Goal: Contribute content: Add original content to the website for others to see

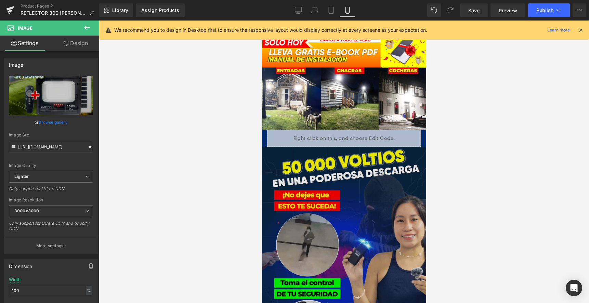
scroll to position [205, 0]
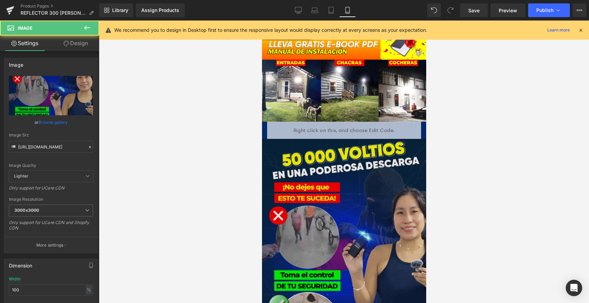
click at [386, 212] on img at bounding box center [344, 248] width 164 height 219
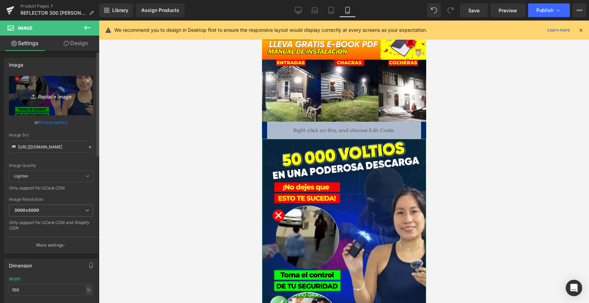
click at [43, 95] on icon "Replace Image" at bounding box center [51, 95] width 55 height 9
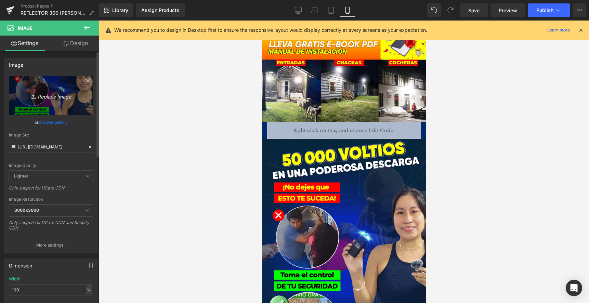
type input "C:\fakepath\REFLECTOR_300IMG2.png"
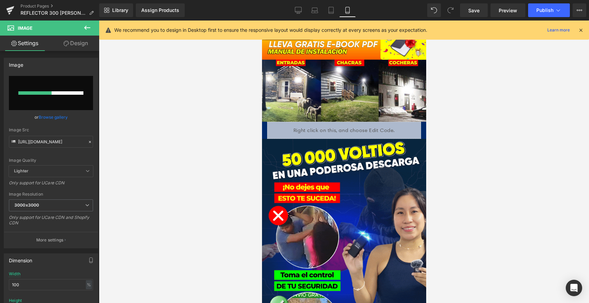
click at [581, 30] on icon at bounding box center [580, 30] width 6 height 6
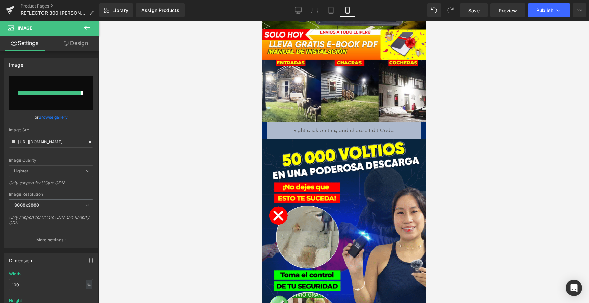
type input "[URL][DOMAIN_NAME]"
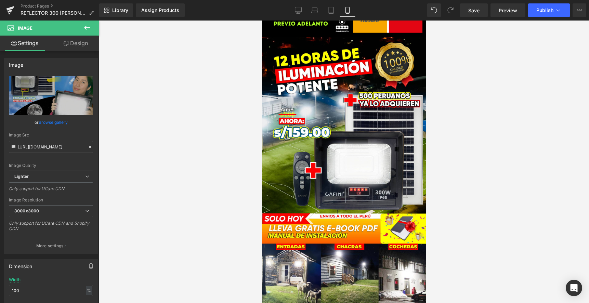
scroll to position [0, 0]
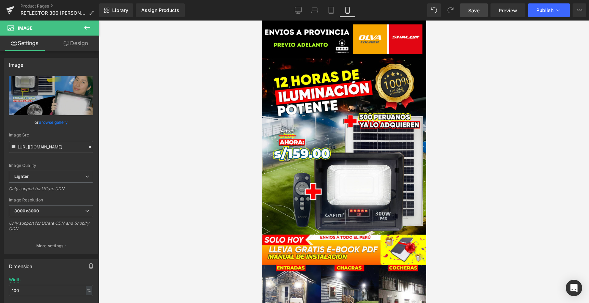
click at [474, 12] on span "Save" at bounding box center [473, 10] width 11 height 7
click at [473, 10] on span "Save" at bounding box center [473, 10] width 11 height 7
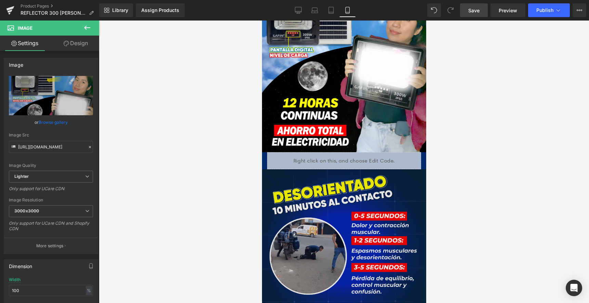
scroll to position [479, 0]
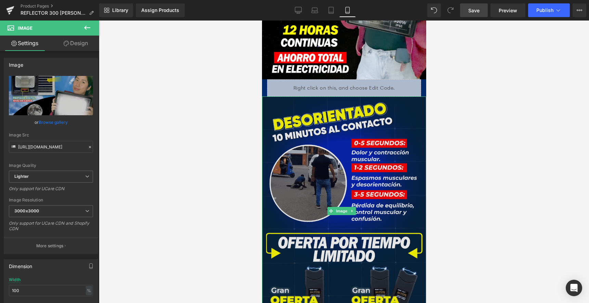
click at [350, 164] on img at bounding box center [344, 210] width 164 height 229
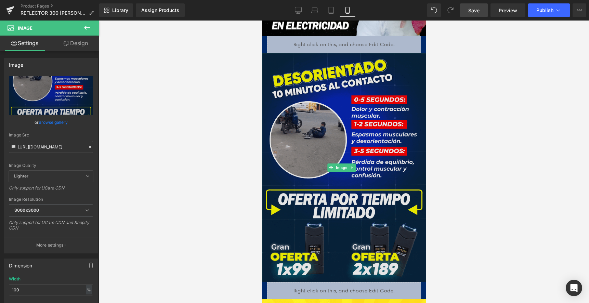
scroll to position [581, 0]
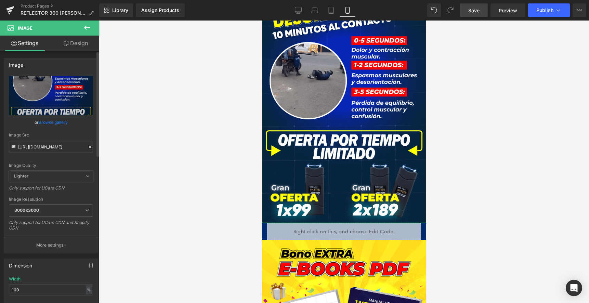
click at [88, 147] on icon at bounding box center [90, 147] width 5 height 5
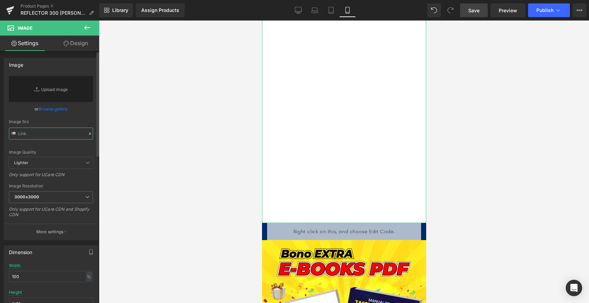
click at [54, 131] on input "text" at bounding box center [51, 134] width 84 height 12
paste input "[URL][DOMAIN_NAME]"
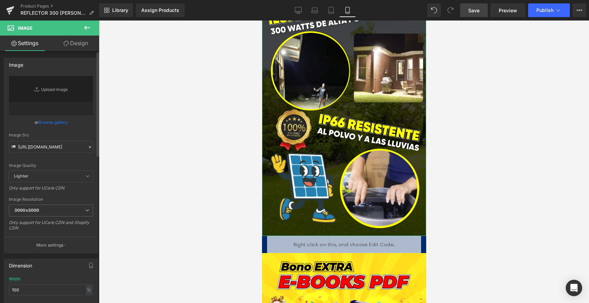
scroll to position [0, 0]
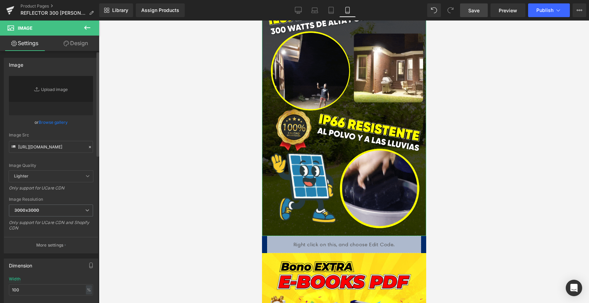
click at [86, 132] on div "Image Quality Lighter Lightest Lighter Lighter Lightest Only support for UCare …" at bounding box center [51, 123] width 84 height 95
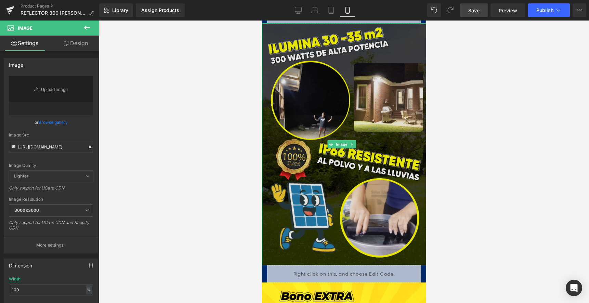
scroll to position [479, 0]
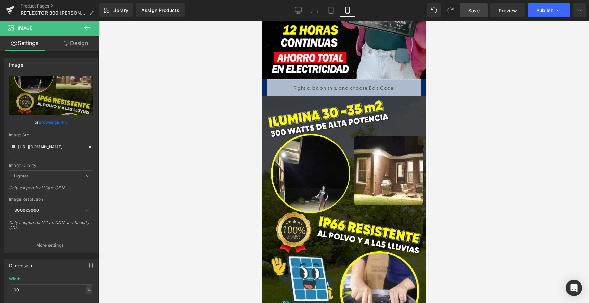
click at [477, 12] on span "Save" at bounding box center [473, 10] width 11 height 7
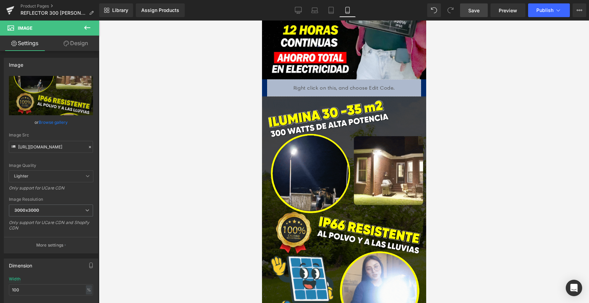
type input "[URL][DOMAIN_NAME]"
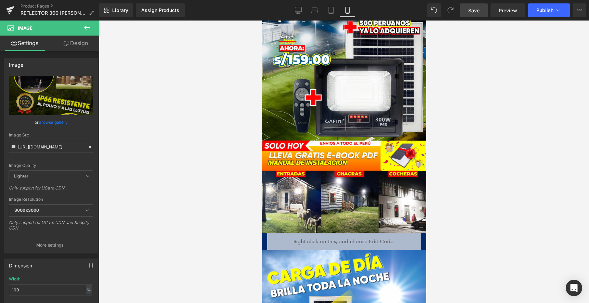
scroll to position [103, 0]
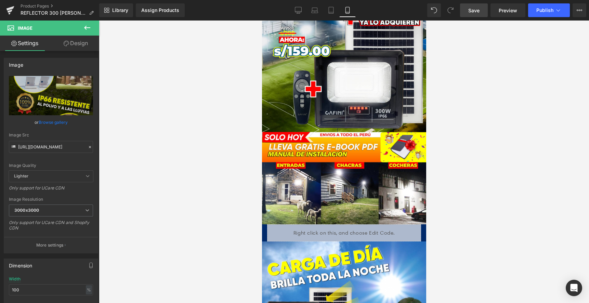
click at [484, 2] on div "Library Assign Products Product Preview No product match your search. Please tr…" at bounding box center [344, 10] width 490 height 21
click at [476, 10] on span "Save" at bounding box center [473, 10] width 11 height 7
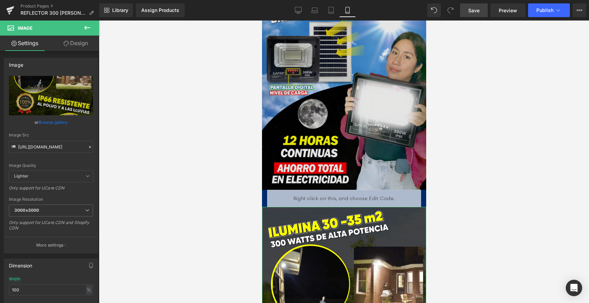
scroll to position [308, 0]
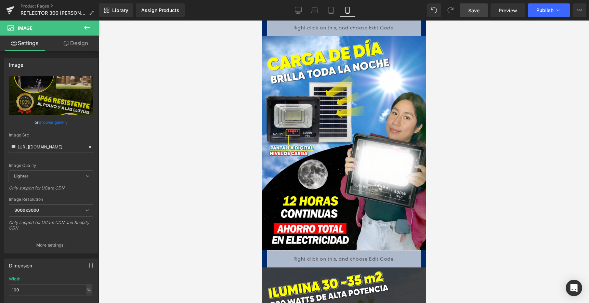
click at [476, 12] on span "Save" at bounding box center [473, 10] width 11 height 7
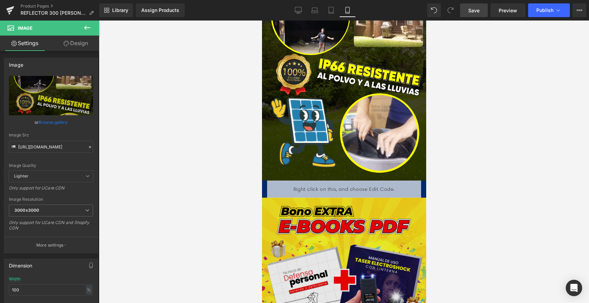
scroll to position [718, 0]
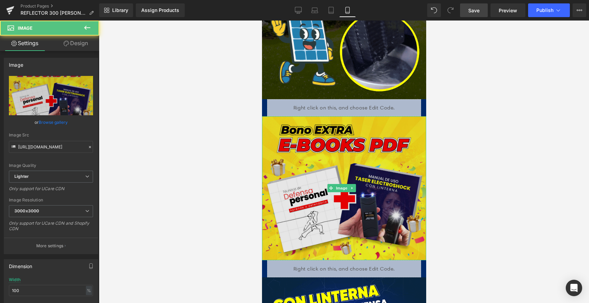
click at [351, 166] on img at bounding box center [344, 188] width 164 height 144
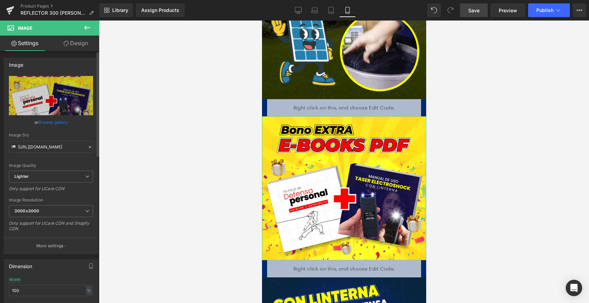
click at [88, 148] on icon at bounding box center [90, 147] width 5 height 5
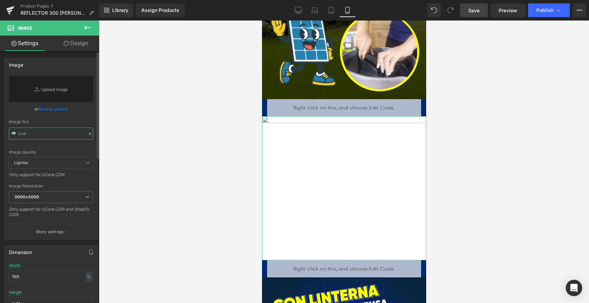
click at [59, 138] on input "text" at bounding box center [51, 134] width 84 height 12
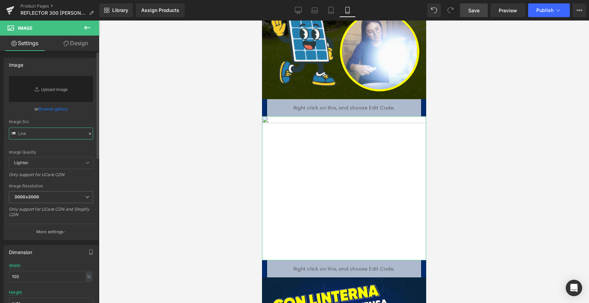
paste input "[URL][DOMAIN_NAME]"
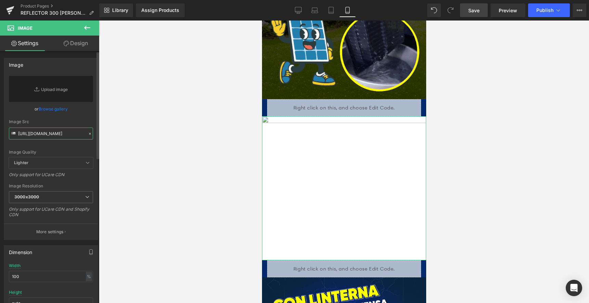
scroll to position [0, 119]
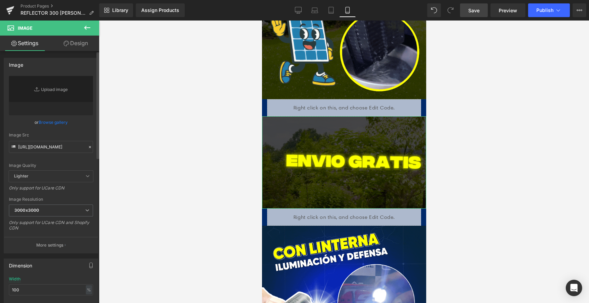
click at [80, 122] on div "or Browse gallery" at bounding box center [51, 122] width 84 height 7
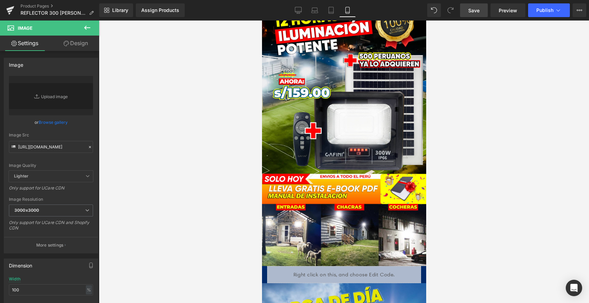
scroll to position [0, 0]
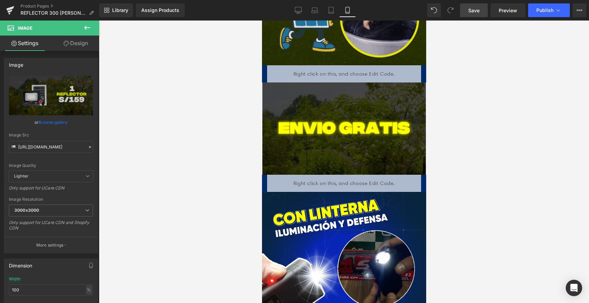
type input "[URL][DOMAIN_NAME]"
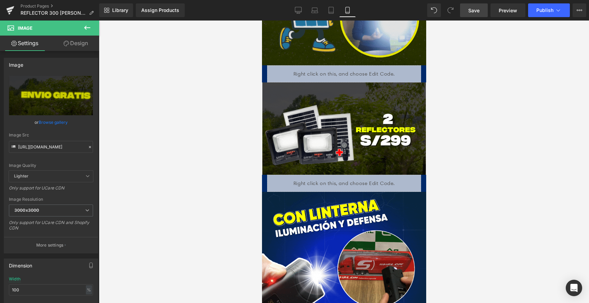
scroll to position [752, 0]
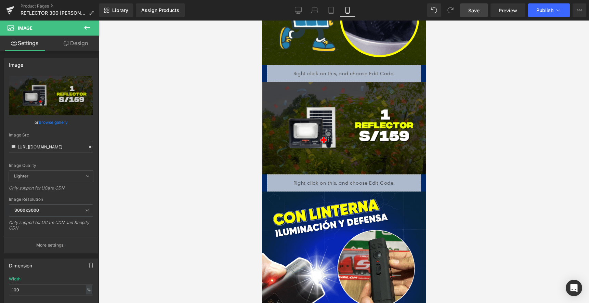
click at [484, 12] on link "Save" at bounding box center [474, 10] width 28 height 14
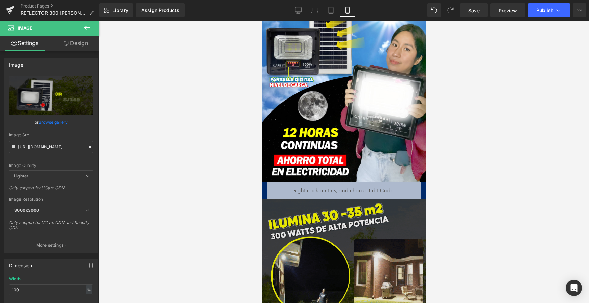
scroll to position [513, 0]
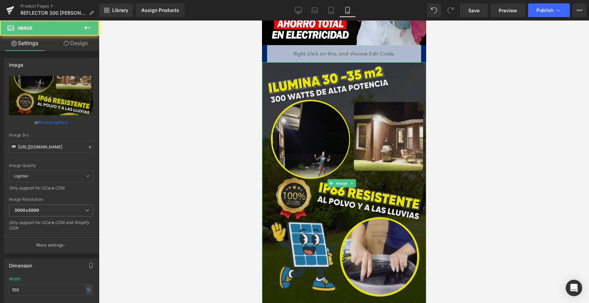
click at [386, 159] on img at bounding box center [344, 183] width 164 height 242
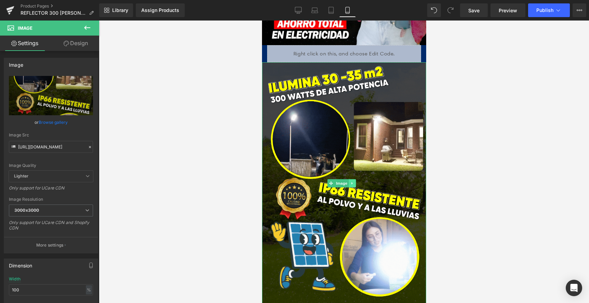
click at [352, 179] on link at bounding box center [351, 183] width 7 height 8
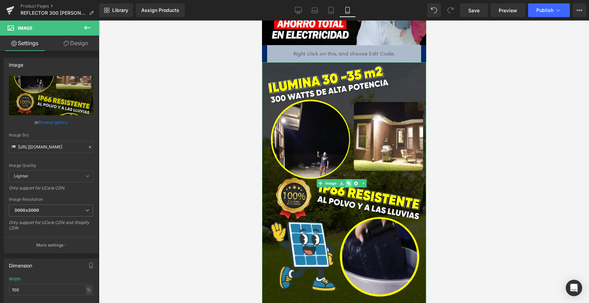
click at [346, 179] on link at bounding box center [348, 183] width 7 height 8
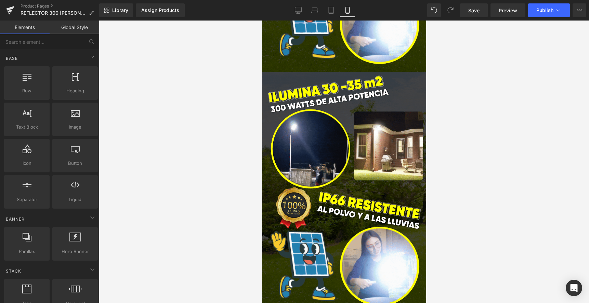
drag, startPoint x: 523, startPoint y: 172, endPoint x: 515, endPoint y: 172, distance: 7.5
click at [522, 172] on div at bounding box center [344, 162] width 490 height 282
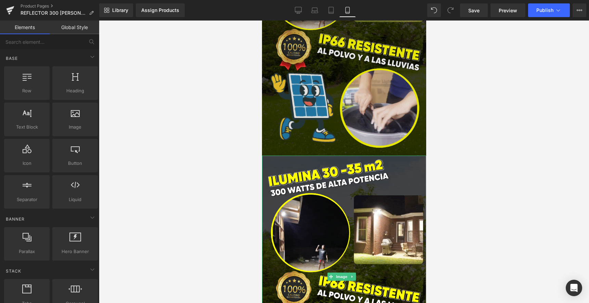
scroll to position [574, 0]
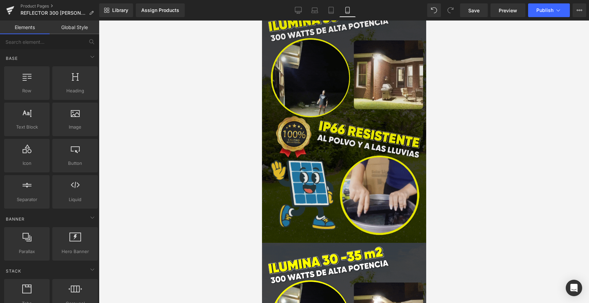
click at [338, 161] on img at bounding box center [344, 122] width 164 height 242
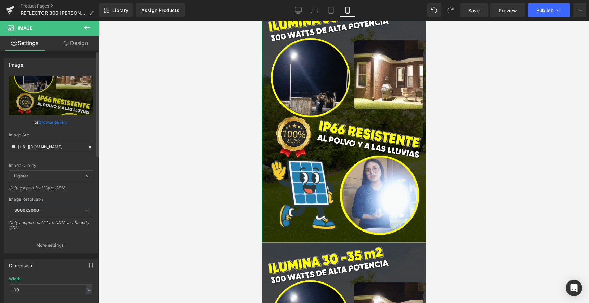
click at [88, 146] on icon at bounding box center [90, 147] width 5 height 5
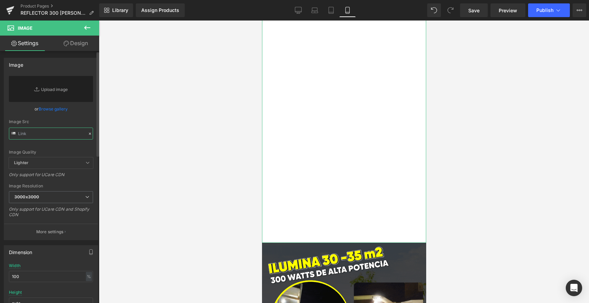
click at [73, 137] on input "text" at bounding box center [51, 134] width 84 height 12
paste input "[URL][DOMAIN_NAME]"
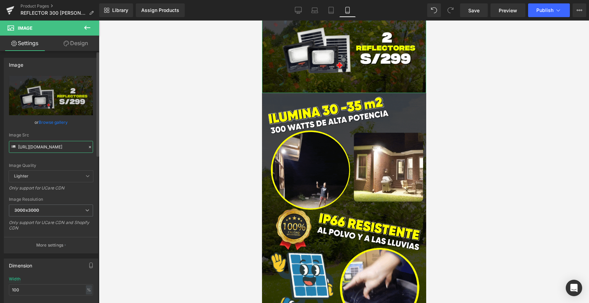
type input "[URL][DOMAIN_NAME]"
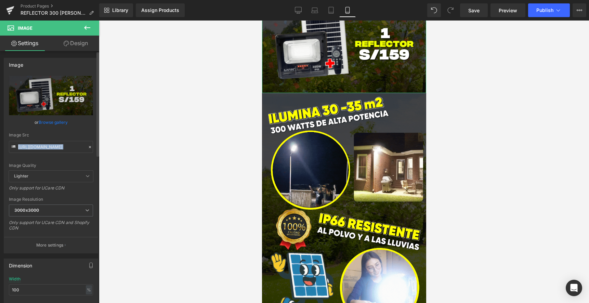
click at [84, 119] on div "[URL][DOMAIN_NAME] Replace Image Upload image or Browse gallery Image Src [URL]…" at bounding box center [51, 164] width 94 height 177
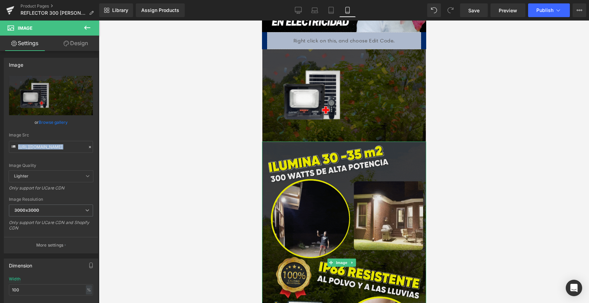
scroll to position [438, 0]
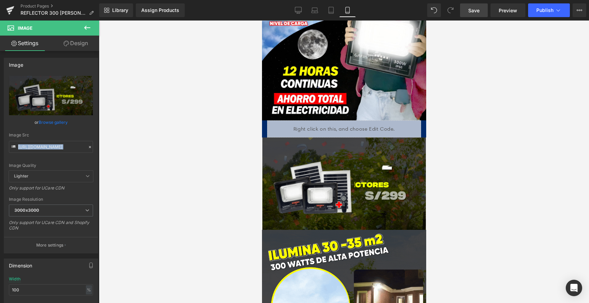
click at [481, 9] on link "Save" at bounding box center [474, 10] width 28 height 14
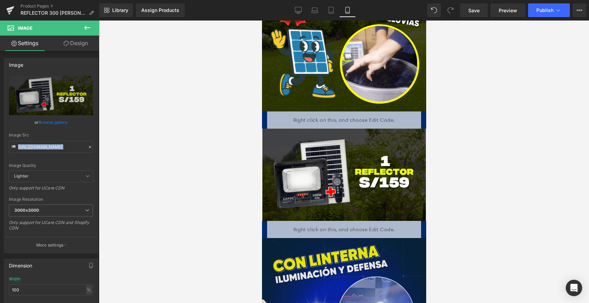
scroll to position [820, 0]
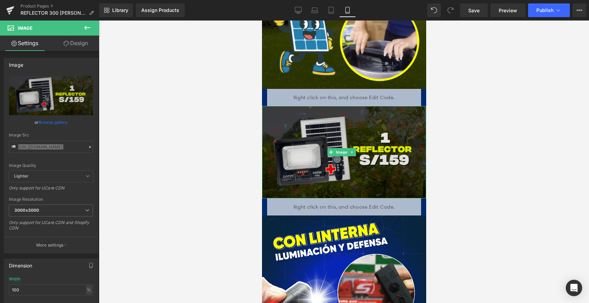
click at [363, 111] on img at bounding box center [344, 152] width 164 height 92
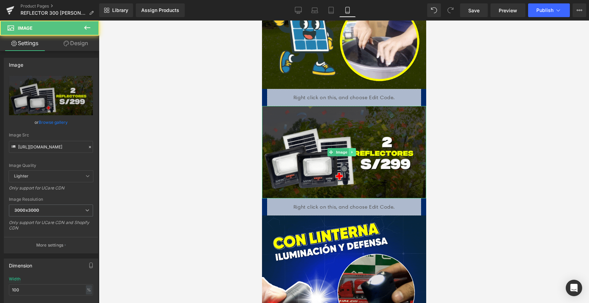
click at [352, 151] on icon at bounding box center [351, 152] width 1 height 2
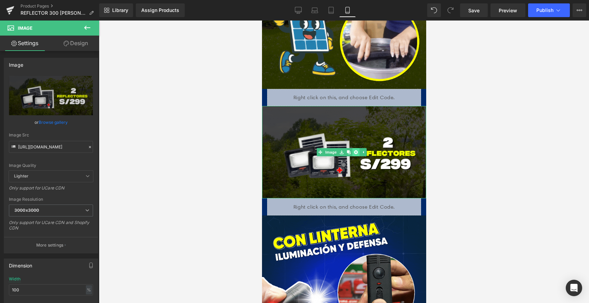
click at [353, 148] on link at bounding box center [355, 152] width 7 height 8
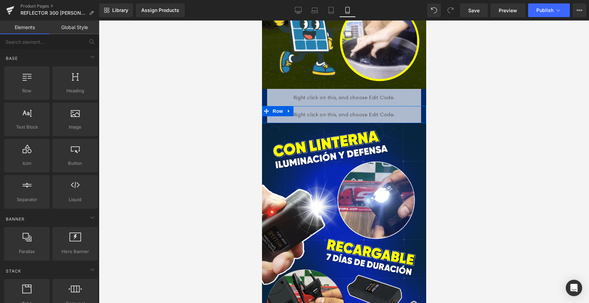
click at [288, 108] on icon at bounding box center [288, 110] width 5 height 5
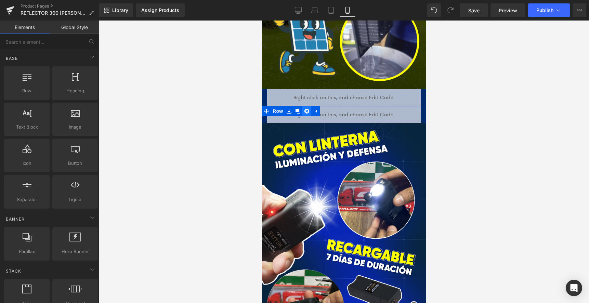
click at [306, 109] on icon at bounding box center [306, 111] width 5 height 5
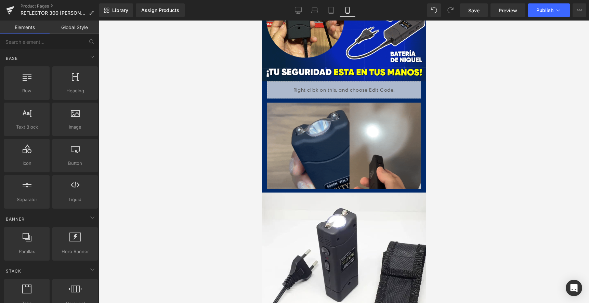
scroll to position [1094, 0]
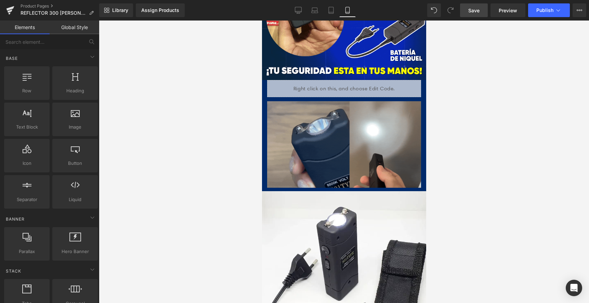
click at [475, 7] on span "Save" at bounding box center [473, 10] width 11 height 7
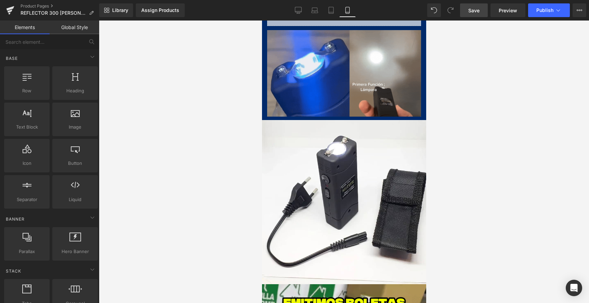
scroll to position [1128, 0]
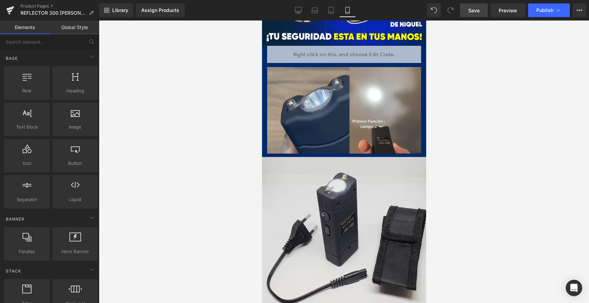
click at [309, 179] on img at bounding box center [344, 239] width 164 height 164
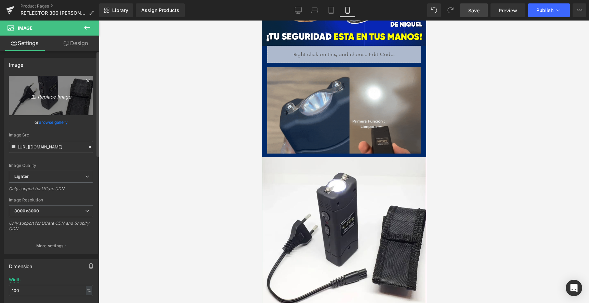
click at [56, 95] on icon "Replace Image" at bounding box center [51, 95] width 55 height 9
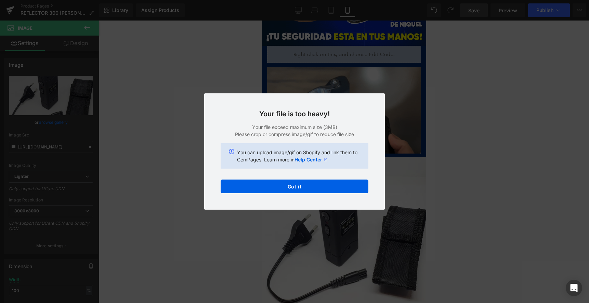
click at [379, 159] on div "Your file is too heavy! Your file exceed maximum size (3MB) Please crop or comp…" at bounding box center [294, 151] width 180 height 116
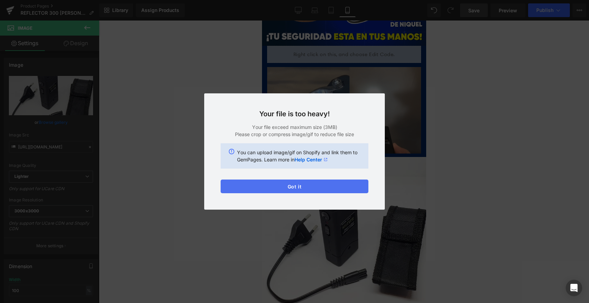
drag, startPoint x: 339, startPoint y: 186, endPoint x: 77, endPoint y: 165, distance: 262.7
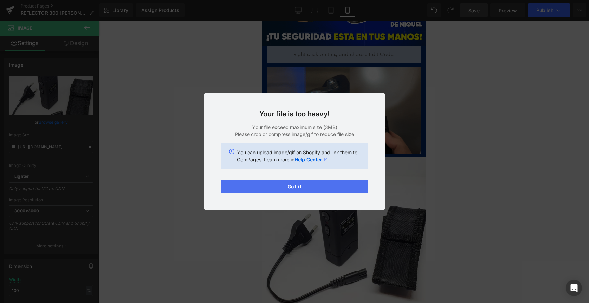
click at [339, 186] on button "Got it" at bounding box center [294, 186] width 148 height 14
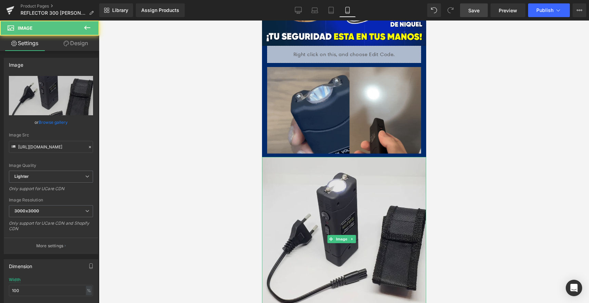
click at [345, 183] on img at bounding box center [344, 239] width 164 height 164
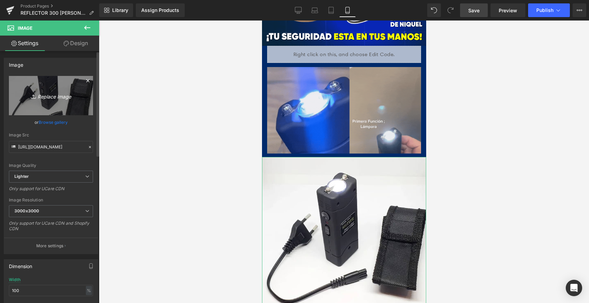
click at [56, 109] on link "Replace Image" at bounding box center [51, 95] width 84 height 39
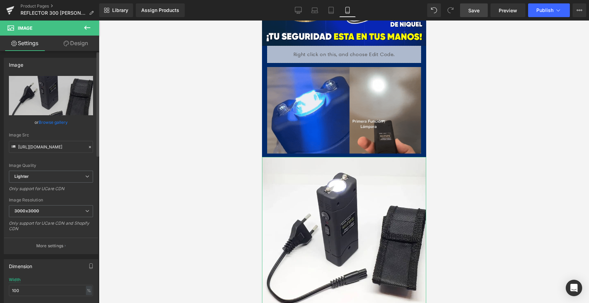
click at [62, 120] on link "Browse gallery" at bounding box center [53, 122] width 29 height 12
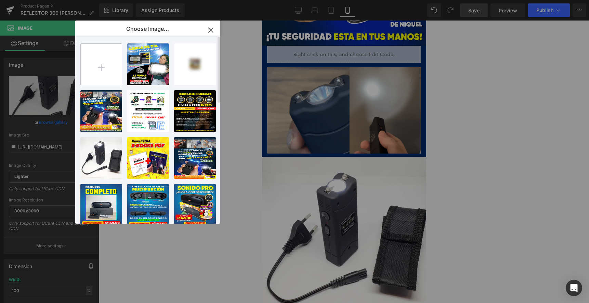
click at [111, 72] on input "file" at bounding box center [101, 64] width 41 height 41
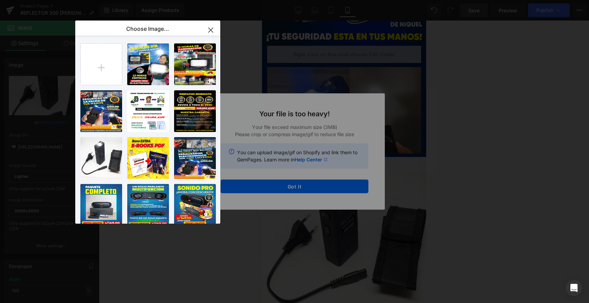
click at [213, 29] on icon "button" at bounding box center [210, 30] width 11 height 11
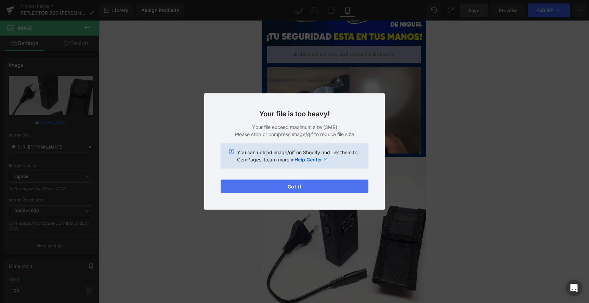
click at [312, 184] on button "Got it" at bounding box center [294, 186] width 148 height 14
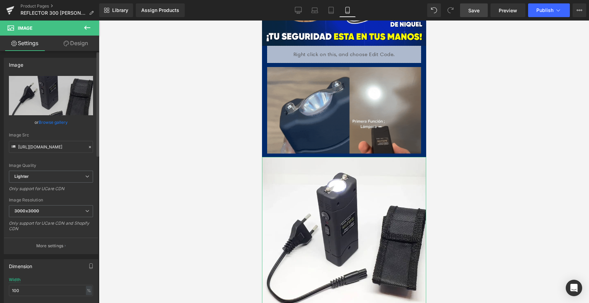
click at [54, 123] on link "Browse gallery" at bounding box center [53, 122] width 29 height 12
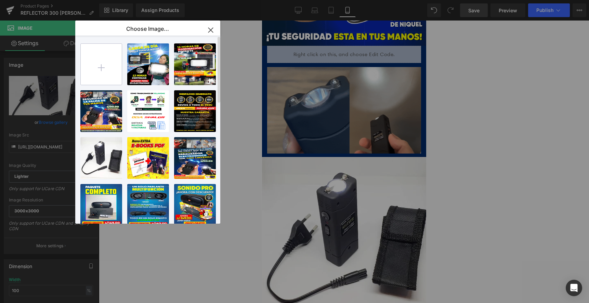
click at [106, 63] on input "file" at bounding box center [101, 64] width 41 height 41
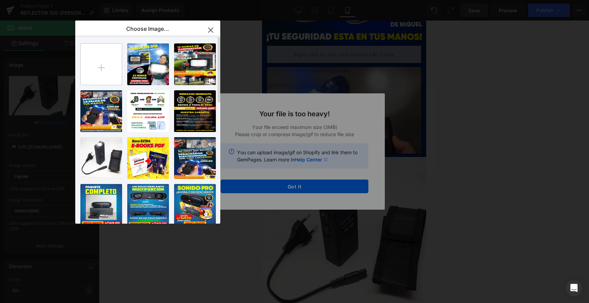
click at [111, 64] on input "file" at bounding box center [101, 64] width 41 height 41
click at [107, 62] on input "file" at bounding box center [101, 64] width 41 height 41
click at [104, 59] on input "file" at bounding box center [101, 64] width 41 height 41
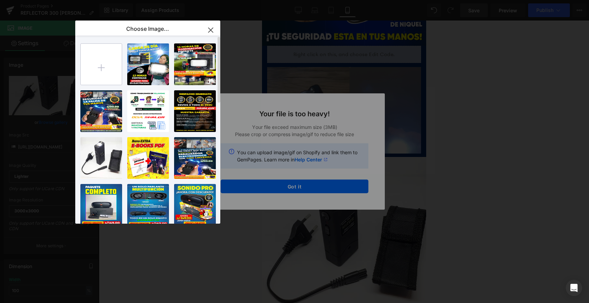
type input "C:\fakepath\cafini800_villahome.jpg"
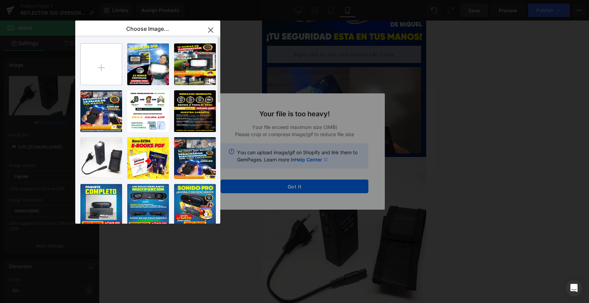
click at [106, 64] on input "file" at bounding box center [101, 64] width 41 height 41
click at [213, 28] on icon "button" at bounding box center [210, 30] width 11 height 11
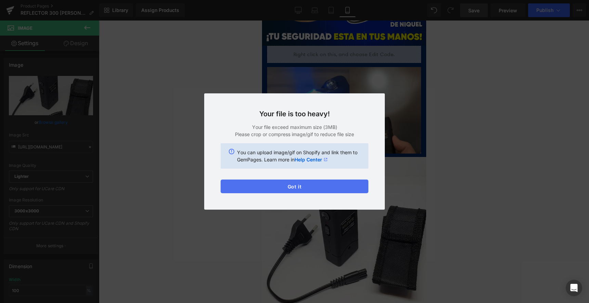
click at [320, 186] on button "Got it" at bounding box center [294, 186] width 148 height 14
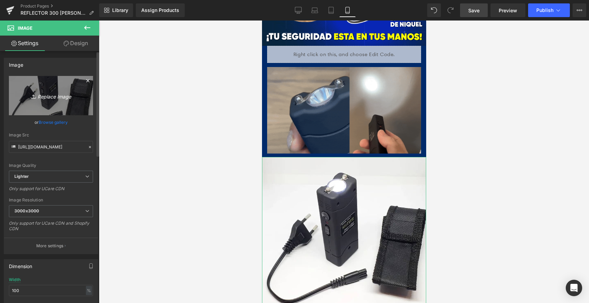
click at [52, 98] on icon "Replace Image" at bounding box center [51, 95] width 55 height 9
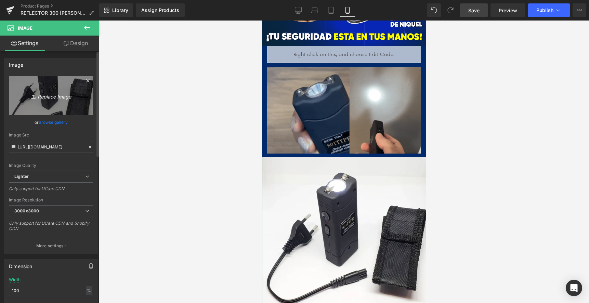
type input "C:\fakepath\cafini300w_villahome.jpg"
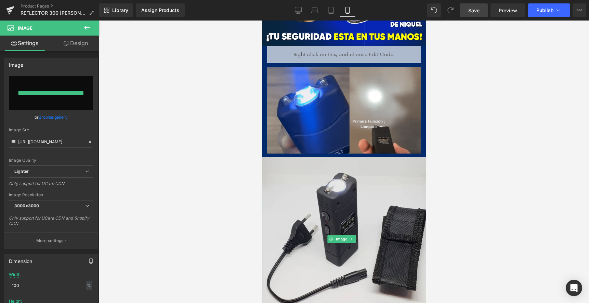
type input "[URL][DOMAIN_NAME]"
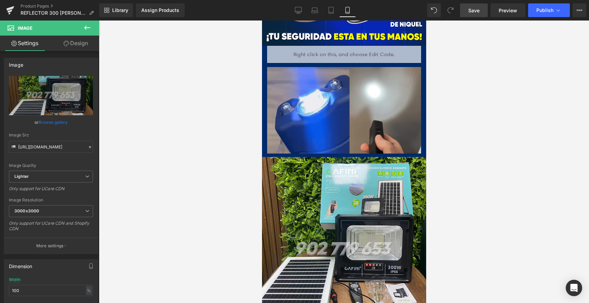
click at [481, 10] on link "Save" at bounding box center [474, 10] width 28 height 14
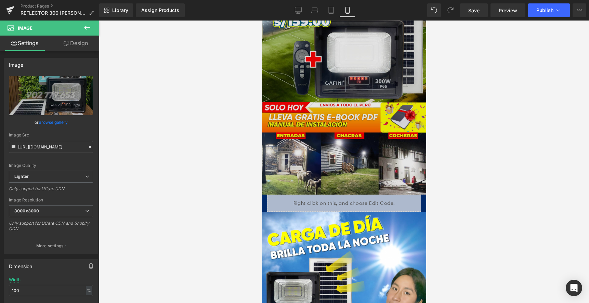
scroll to position [0, 0]
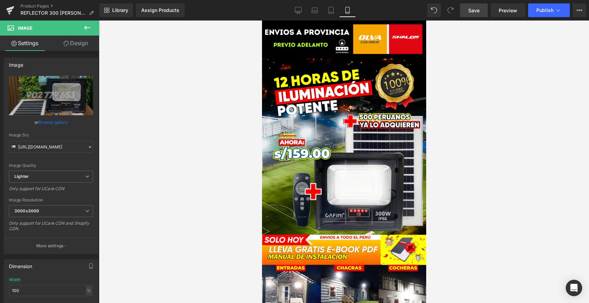
click at [474, 12] on span "Save" at bounding box center [473, 10] width 11 height 7
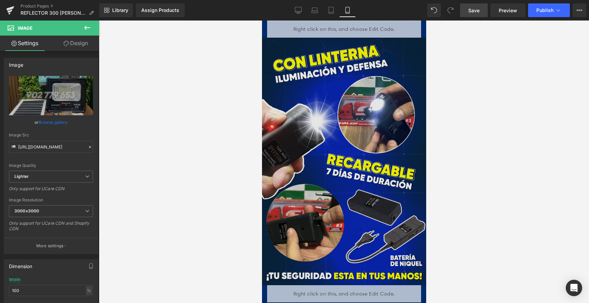
scroll to position [1026, 0]
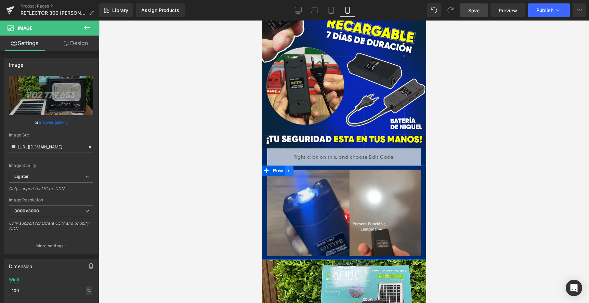
click at [291, 165] on link at bounding box center [288, 170] width 9 height 10
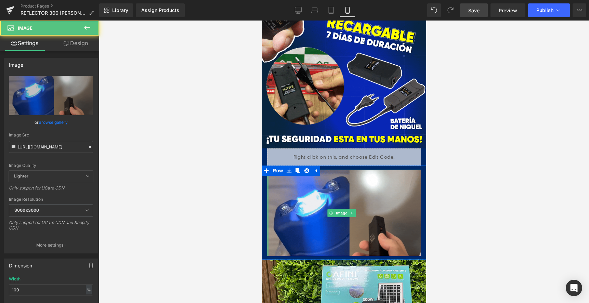
drag, startPoint x: 267, startPoint y: 171, endPoint x: 259, endPoint y: 170, distance: 7.6
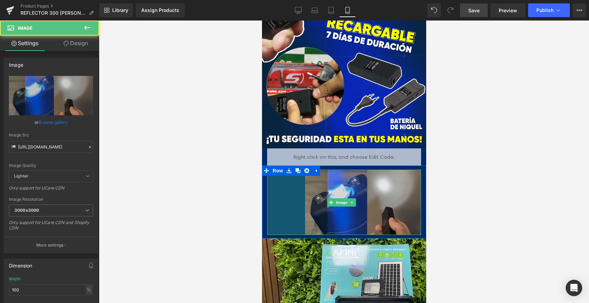
drag, startPoint x: 305, startPoint y: 135, endPoint x: 321, endPoint y: 172, distance: 39.8
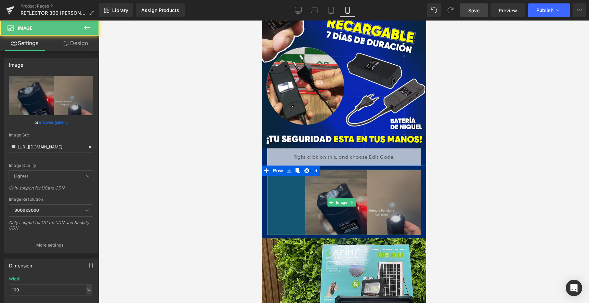
click at [304, 168] on icon at bounding box center [306, 170] width 5 height 5
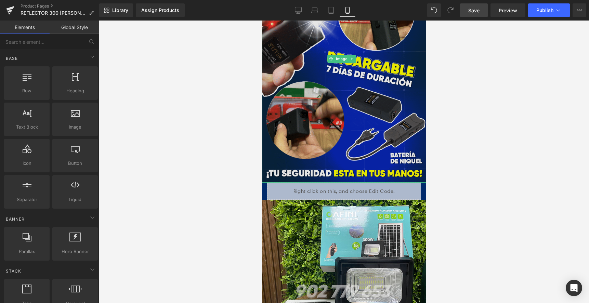
scroll to position [855, 0]
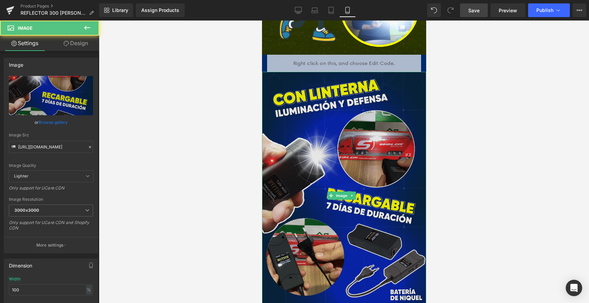
click at [318, 126] on img at bounding box center [344, 196] width 164 height 248
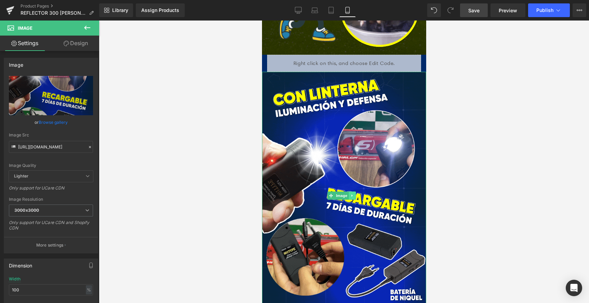
click at [351, 195] on icon at bounding box center [351, 196] width 1 height 2
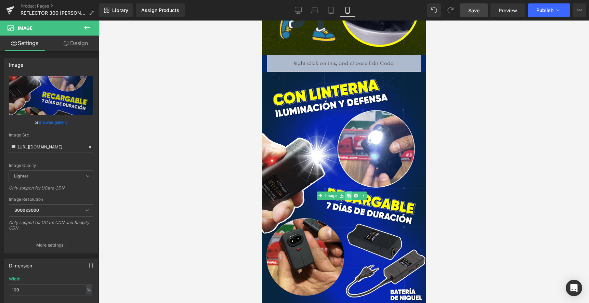
click at [348, 193] on icon at bounding box center [348, 195] width 4 height 4
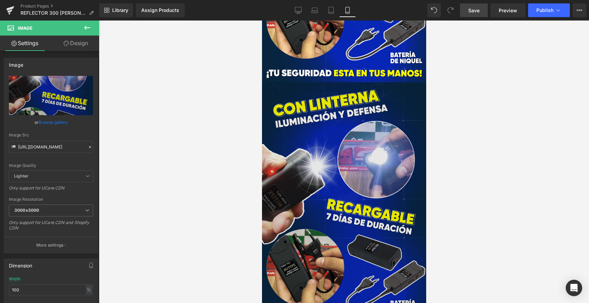
scroll to position [1147, 0]
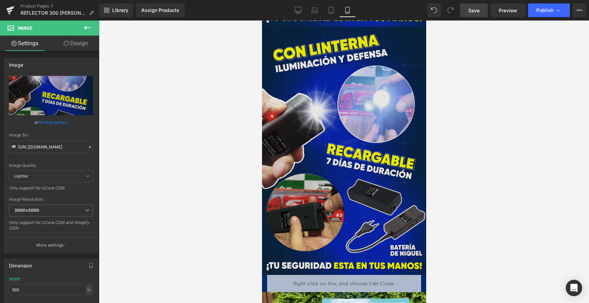
click at [357, 145] on img at bounding box center [344, 151] width 164 height 248
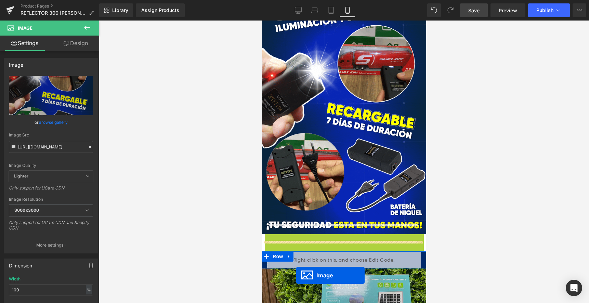
scroll to position [947, 0]
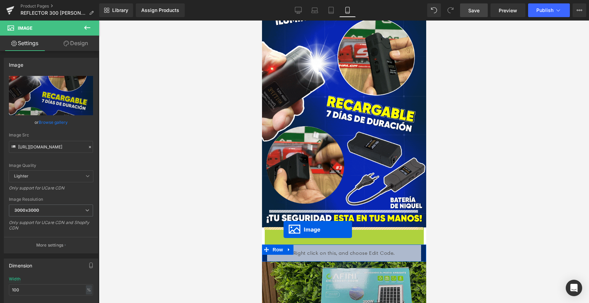
drag, startPoint x: 314, startPoint y: 184, endPoint x: 283, endPoint y: 229, distance: 55.0
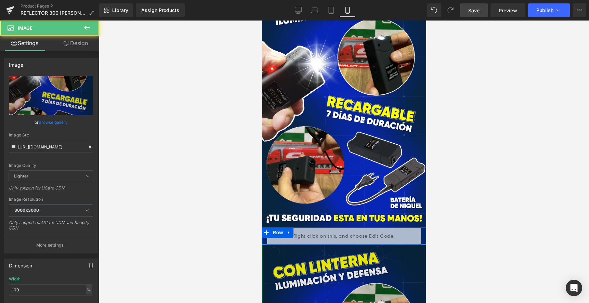
scroll to position [1117, 0]
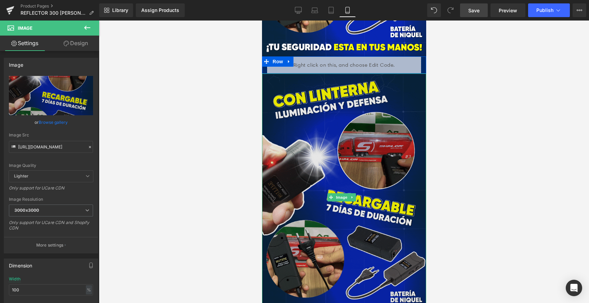
click at [345, 150] on img at bounding box center [344, 197] width 164 height 248
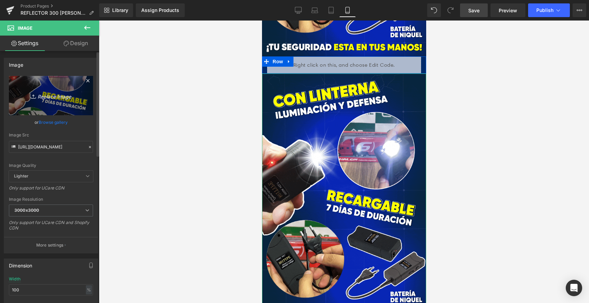
click at [53, 101] on link "Replace Image" at bounding box center [51, 95] width 84 height 39
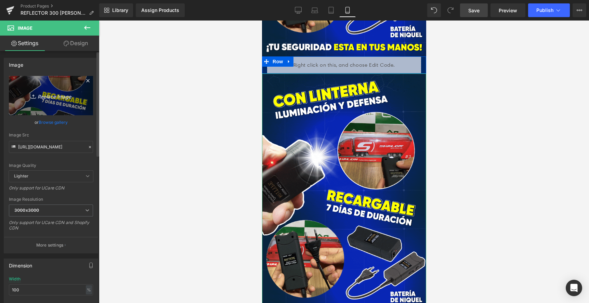
type input "C:\fakepath\CAFINIII_.png"
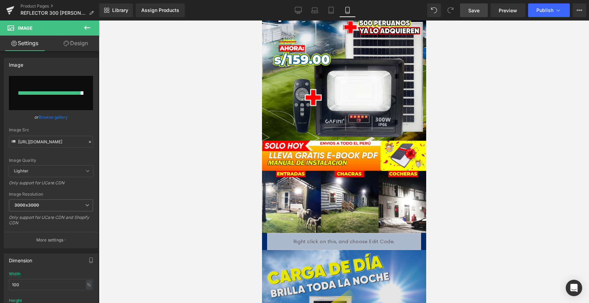
scroll to position [43, 0]
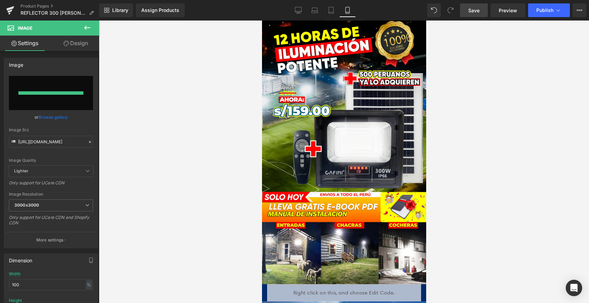
type input "[URL][DOMAIN_NAME]"
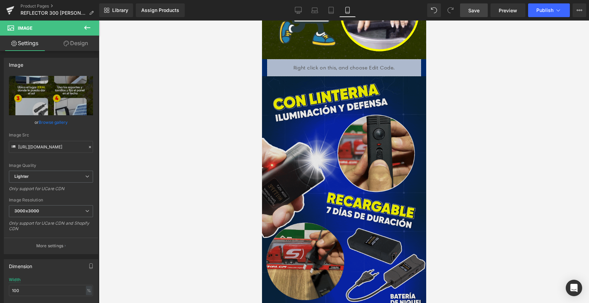
scroll to position [855, 0]
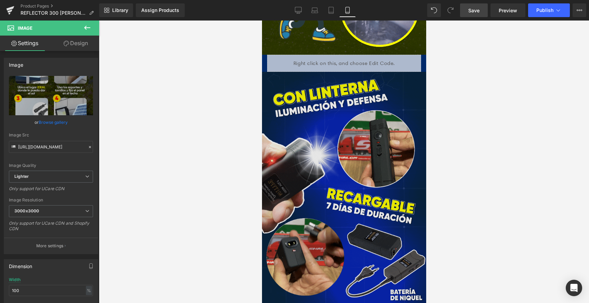
click at [351, 130] on img at bounding box center [344, 196] width 164 height 248
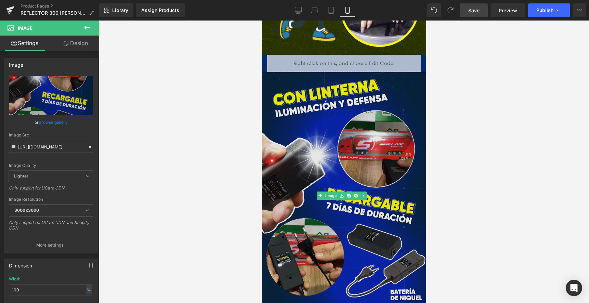
drag, startPoint x: 358, startPoint y: 97, endPoint x: 340, endPoint y: 97, distance: 17.1
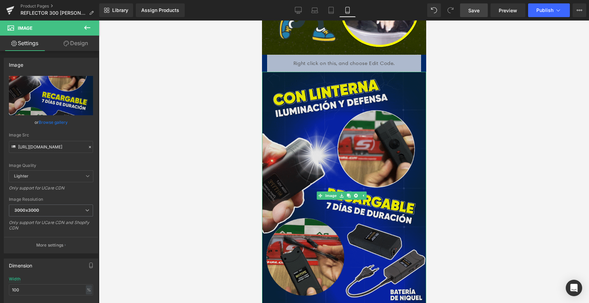
click at [357, 96] on img at bounding box center [344, 196] width 164 height 248
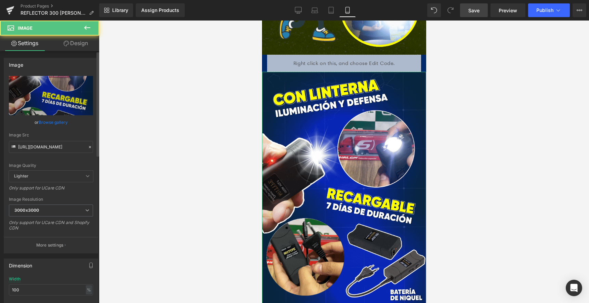
click at [88, 145] on icon at bounding box center [90, 147] width 5 height 5
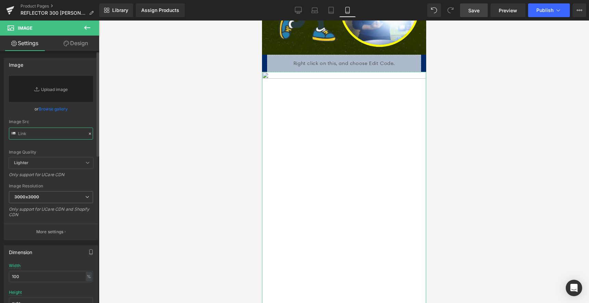
click at [73, 136] on input "text" at bounding box center [51, 134] width 84 height 12
paste input "[URL][DOMAIN_NAME]"
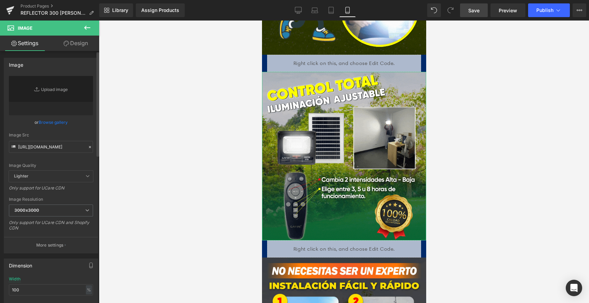
scroll to position [0, 0]
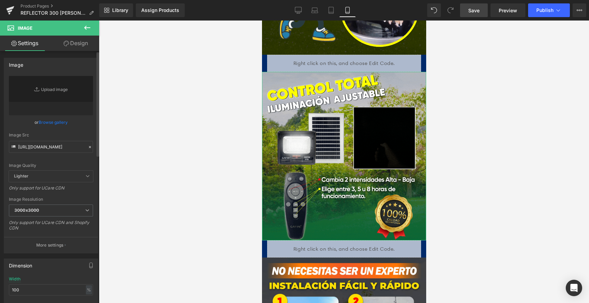
click at [77, 133] on div "[URL][DOMAIN_NAME] Replace Image Upload image or Browse gallery Image Src [URL]…" at bounding box center [51, 164] width 94 height 177
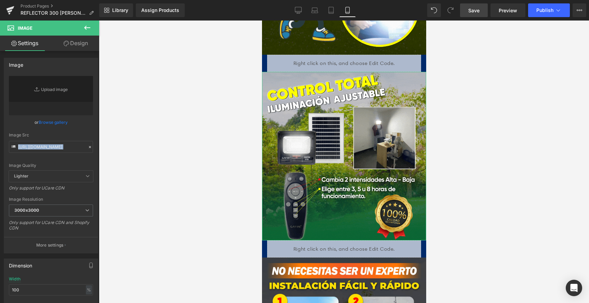
type input "[URL][DOMAIN_NAME]"
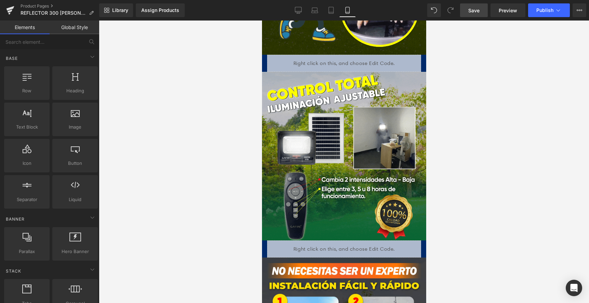
click at [499, 108] on div at bounding box center [344, 162] width 490 height 282
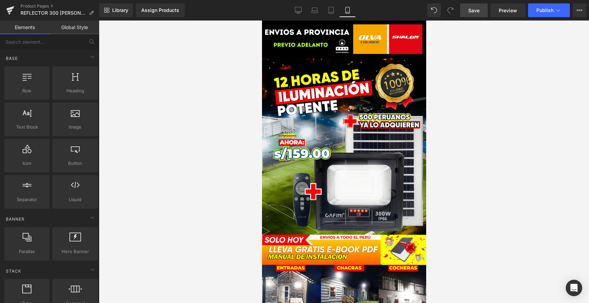
click at [473, 7] on span "Save" at bounding box center [473, 10] width 11 height 7
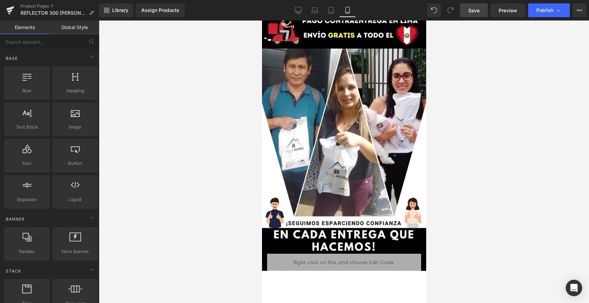
scroll to position [2058, 0]
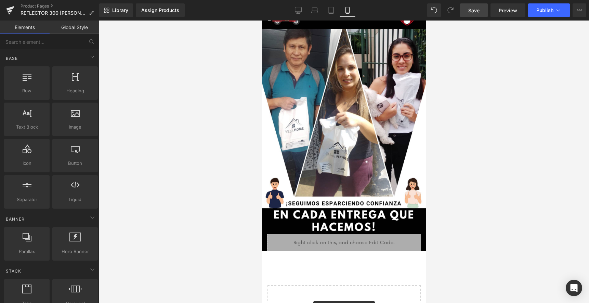
click at [473, 6] on link "Save" at bounding box center [474, 10] width 28 height 14
click at [542, 6] on button "Publish" at bounding box center [549, 10] width 42 height 14
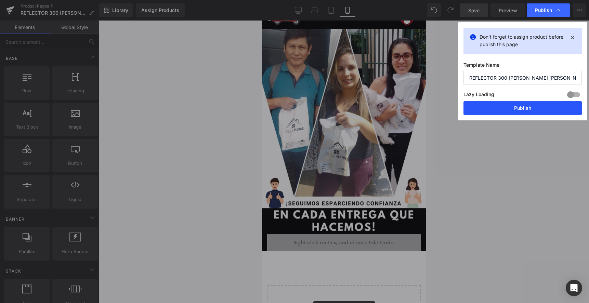
click at [531, 107] on button "Publish" at bounding box center [522, 108] width 118 height 14
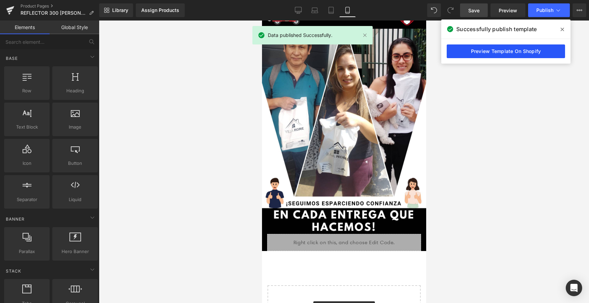
click at [479, 54] on link "Preview Template On Shopify" at bounding box center [505, 51] width 118 height 14
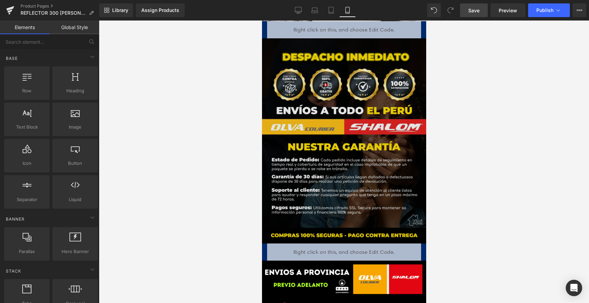
scroll to position [1648, 0]
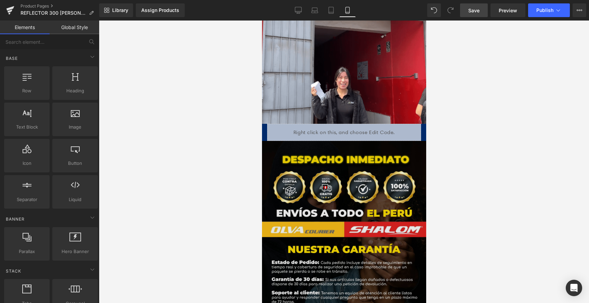
drag, startPoint x: 376, startPoint y: 159, endPoint x: 371, endPoint y: 157, distance: 5.2
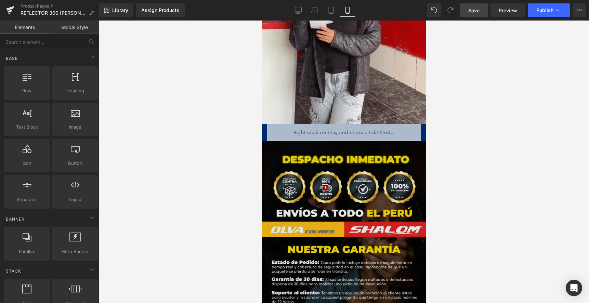
click at [376, 159] on img at bounding box center [344, 243] width 164 height 205
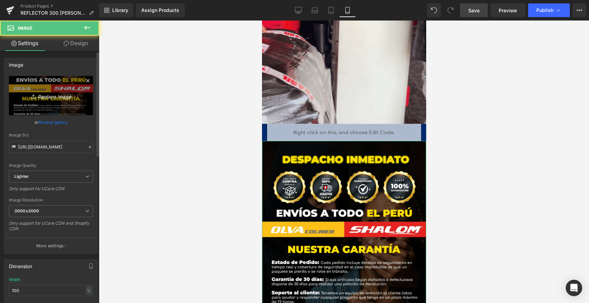
click at [42, 95] on icon "Replace Image" at bounding box center [51, 95] width 55 height 9
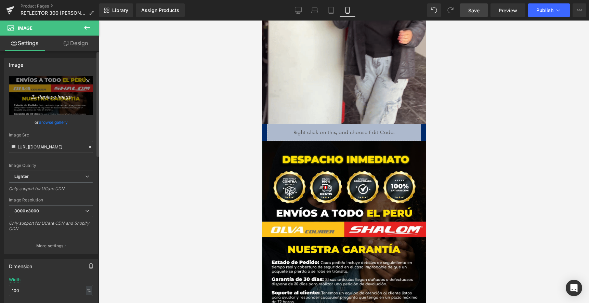
type input "C:\fakepath\GARANTIAAAA.png"
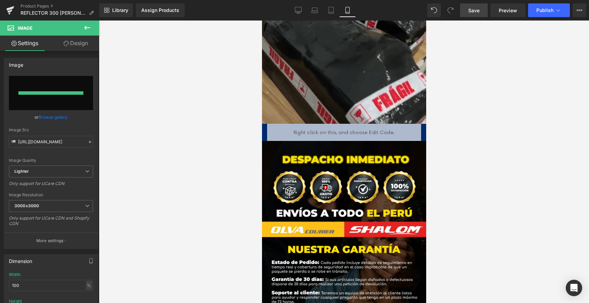
type input "[URL][DOMAIN_NAME]"
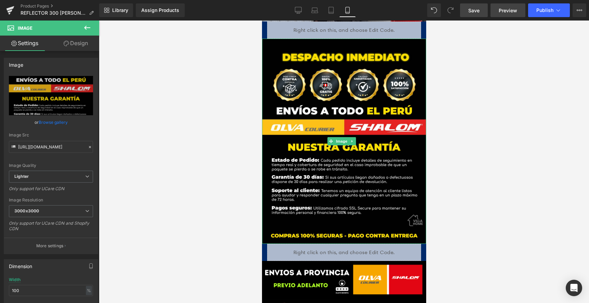
scroll to position [1750, 0]
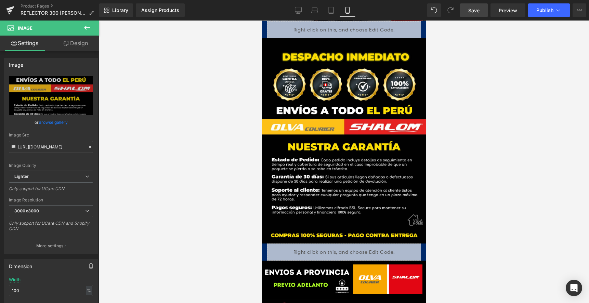
click at [480, 8] on link "Save" at bounding box center [474, 10] width 28 height 14
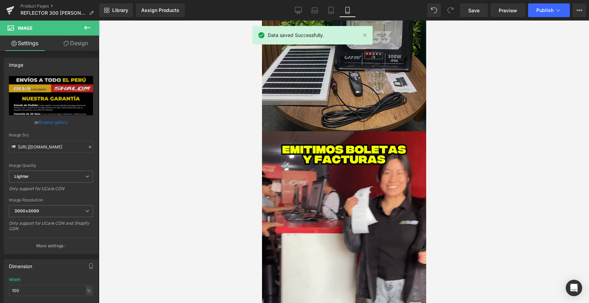
scroll to position [1374, 0]
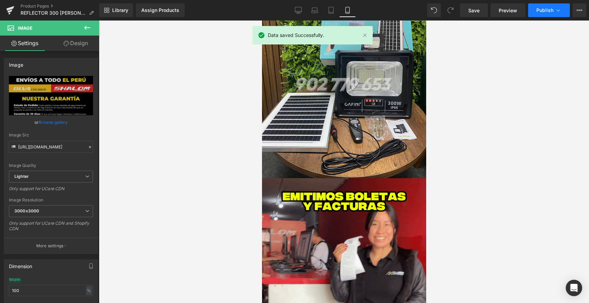
click at [548, 13] on button "Publish" at bounding box center [549, 10] width 42 height 14
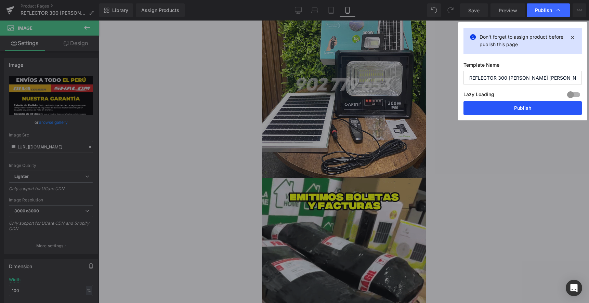
click at [499, 110] on button "Publish" at bounding box center [522, 108] width 118 height 14
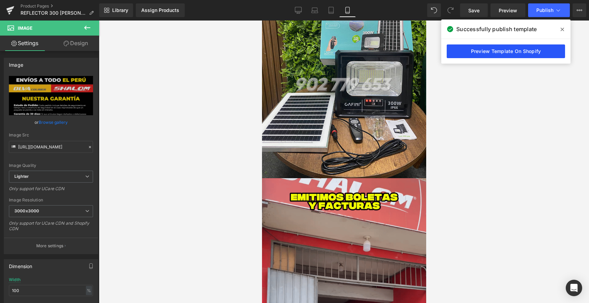
click at [509, 49] on link "Preview Template On Shopify" at bounding box center [505, 51] width 118 height 14
